Goal: Transaction & Acquisition: Purchase product/service

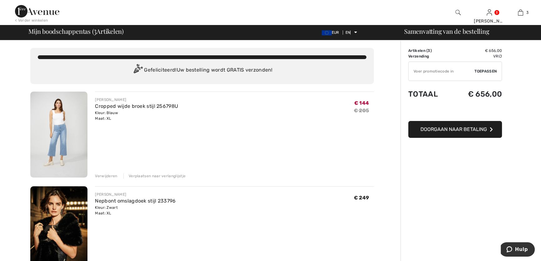
click at [415, 71] on input "TEXT" at bounding box center [442, 71] width 66 height 19
drag, startPoint x: 415, startPoint y: 71, endPoint x: 292, endPoint y: 97, distance: 126.2
click at [292, 97] on div "FRANK LYMAN Cropped wijde broek stijl 256798U Kleur: Blauw Maat: XL Final Sale …" at bounding box center [234, 109] width 279 height 24
click at [414, 72] on input "TEXT" at bounding box center [442, 71] width 66 height 19
click at [416, 70] on input "TEXT" at bounding box center [442, 71] width 66 height 19
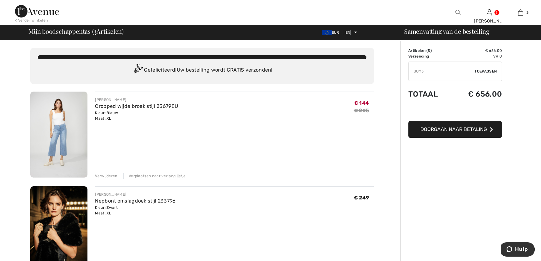
click at [430, 74] on input "TEXT" at bounding box center [442, 71] width 66 height 19
click at [427, 75] on input "TEXT" at bounding box center [442, 71] width 66 height 19
type input "BUY3"
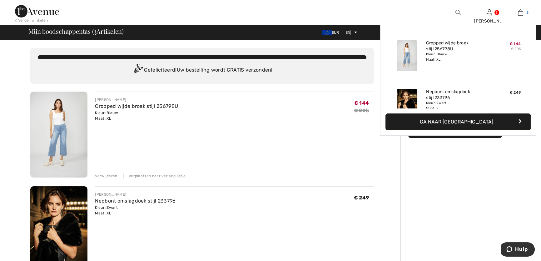
click at [520, 12] on img at bounding box center [520, 13] width 5 height 8
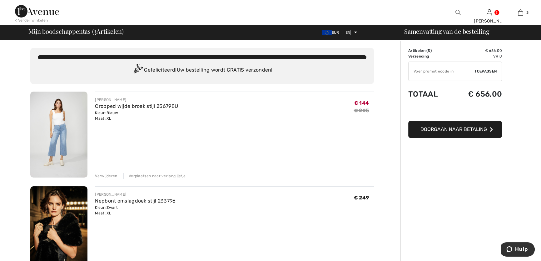
click at [414, 71] on input "TEXT" at bounding box center [442, 71] width 66 height 19
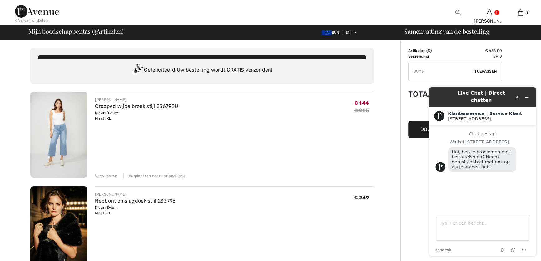
click at [425, 71] on input "TEXT" at bounding box center [442, 71] width 66 height 19
click at [424, 71] on input "TEXT" at bounding box center [442, 71] width 66 height 19
click at [426, 71] on input "TEXT" at bounding box center [442, 71] width 66 height 19
click at [516, 96] on icon "Created with Sketch." at bounding box center [517, 97] width 4 height 3
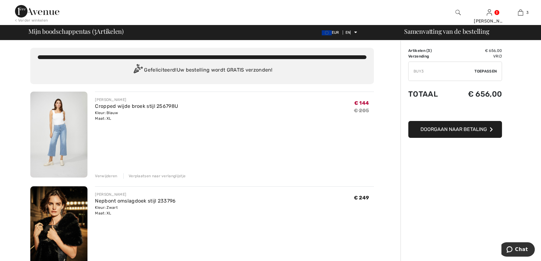
click at [425, 72] on input "TEXT" at bounding box center [442, 71] width 66 height 19
click at [481, 72] on font "Toepassen" at bounding box center [486, 71] width 22 height 4
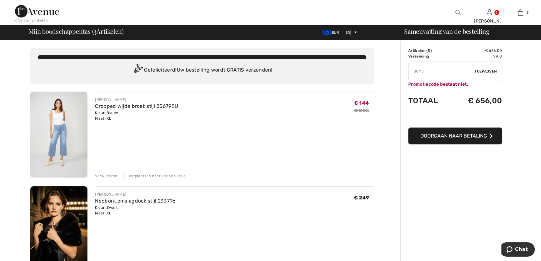
click at [425, 71] on input "TEXT" at bounding box center [442, 71] width 66 height 19
type input "BUY3"
click at [80, 118] on img at bounding box center [58, 135] width 57 height 86
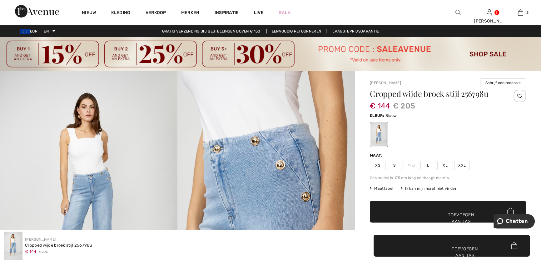
scroll to position [28, 0]
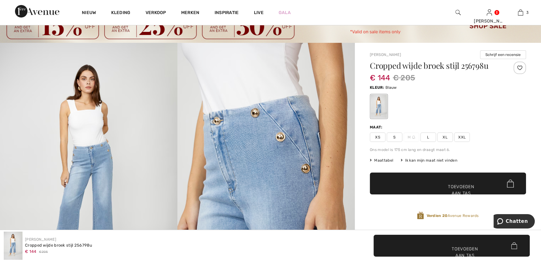
click at [429, 138] on font "L" at bounding box center [428, 137] width 2 height 4
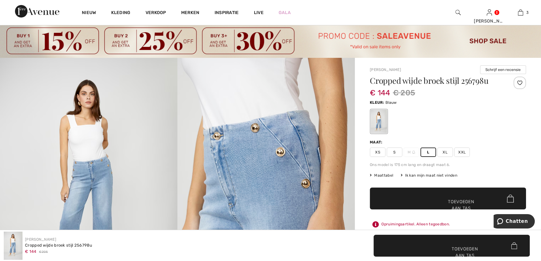
scroll to position [0, 0]
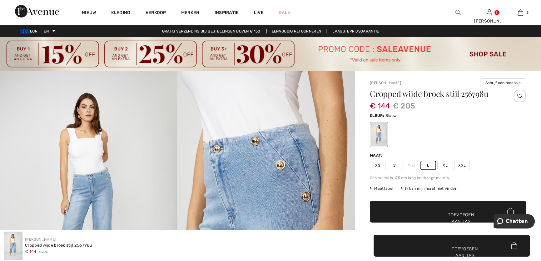
click at [490, 54] on img at bounding box center [270, 54] width 541 height 34
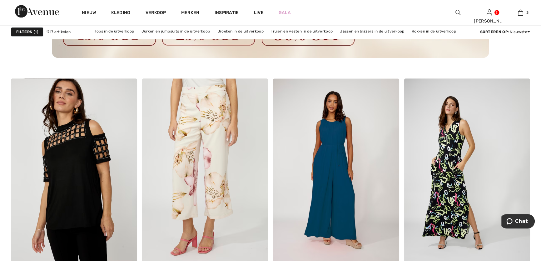
scroll to position [1080, 0]
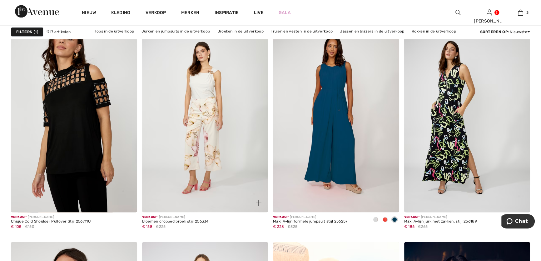
click at [198, 102] on img at bounding box center [205, 117] width 126 height 189
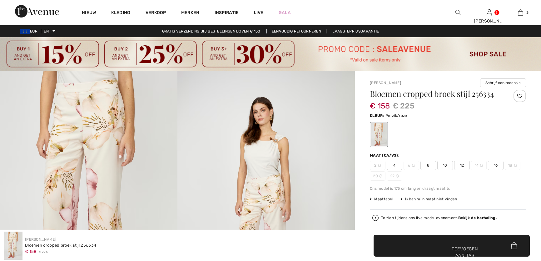
checkbox input "true"
click at [493, 167] on span "16" at bounding box center [496, 165] width 16 height 9
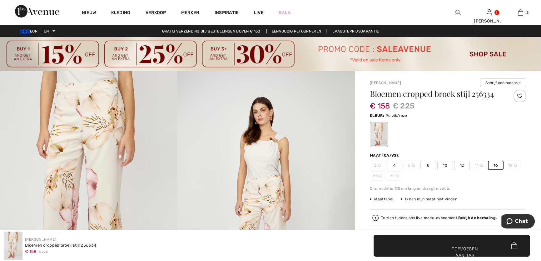
click at [384, 200] on font "Maattabel" at bounding box center [383, 199] width 19 height 4
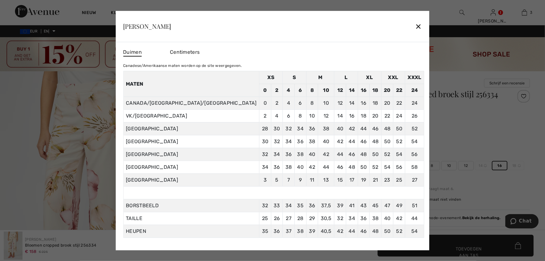
click at [416, 25] on font "✕" at bounding box center [419, 26] width 7 height 9
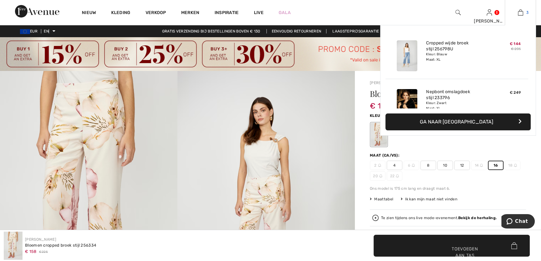
click at [520, 12] on img at bounding box center [520, 13] width 5 height 8
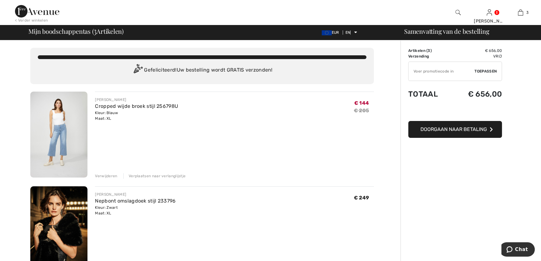
click at [106, 176] on font "Verwijderen" at bounding box center [106, 176] width 22 height 4
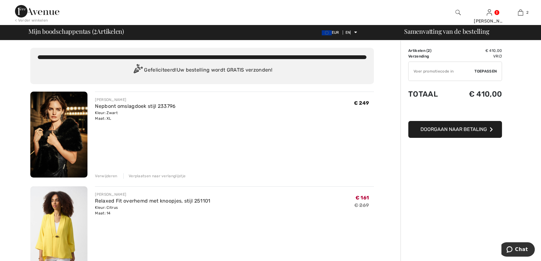
click at [109, 176] on font "Verwijderen" at bounding box center [106, 176] width 22 height 4
